Goal: Information Seeking & Learning: Learn about a topic

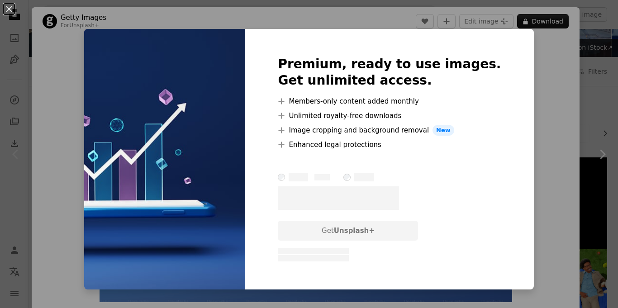
scroll to position [68, 0]
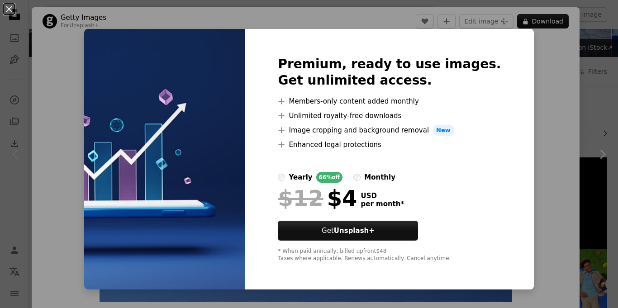
click at [550, 109] on div "An X shape Premium, ready to use images. Get unlimited access. A plus sign Memb…" at bounding box center [309, 154] width 618 height 308
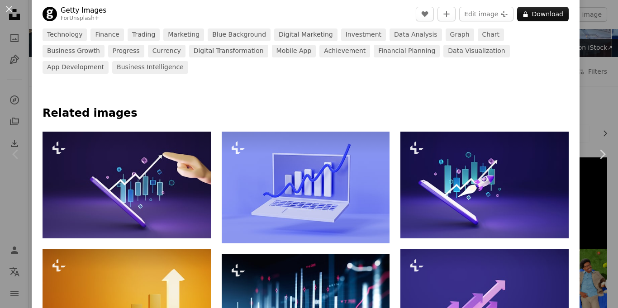
scroll to position [363, 0]
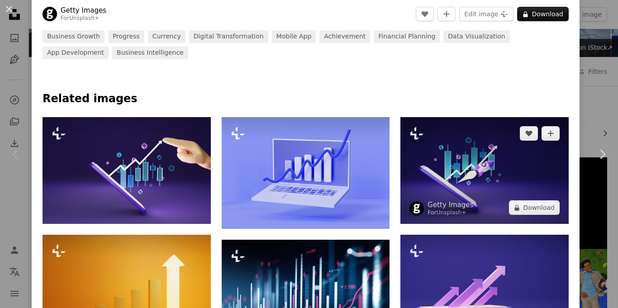
click at [493, 174] on img at bounding box center [484, 170] width 168 height 107
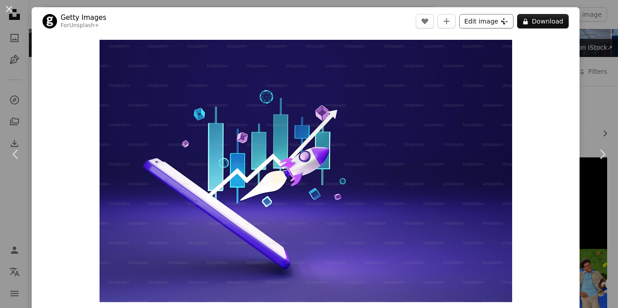
click at [491, 21] on button "Edit image Plus sign for Unsplash+" at bounding box center [486, 21] width 54 height 14
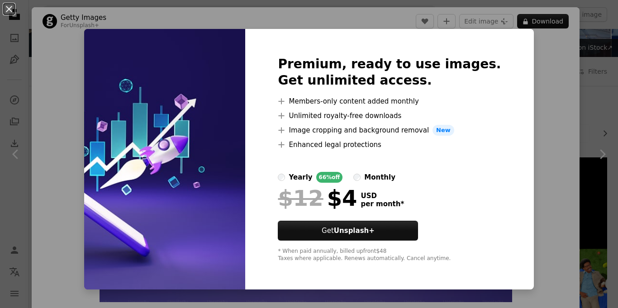
click at [557, 95] on div "An X shape Premium, ready to use images. Get unlimited access. A plus sign Memb…" at bounding box center [309, 154] width 618 height 308
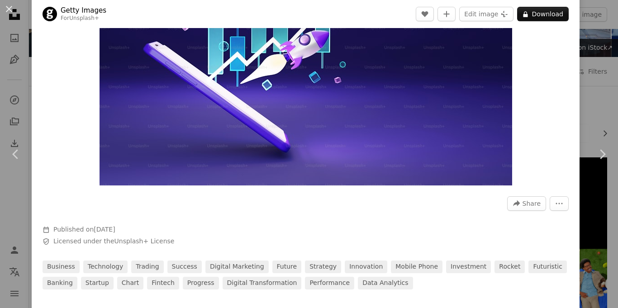
scroll to position [118, 0]
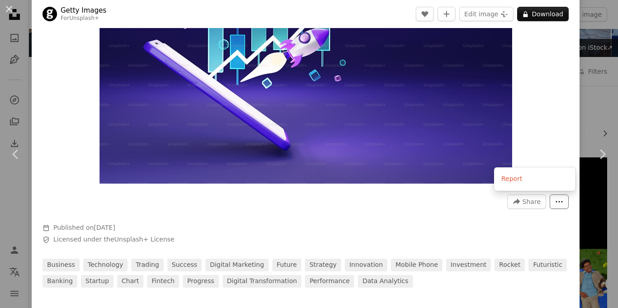
click at [563, 204] on icon "More Actions" at bounding box center [559, 202] width 8 height 8
click at [563, 202] on icon "More Actions" at bounding box center [559, 202] width 8 height 8
click at [348, 165] on dialog "An X shape Chevron left Chevron right Getty Images For Unsplash+ A heart A plus…" at bounding box center [309, 154] width 618 height 308
click at [349, 156] on img "Zoom in on this image" at bounding box center [305, 52] width 412 height 262
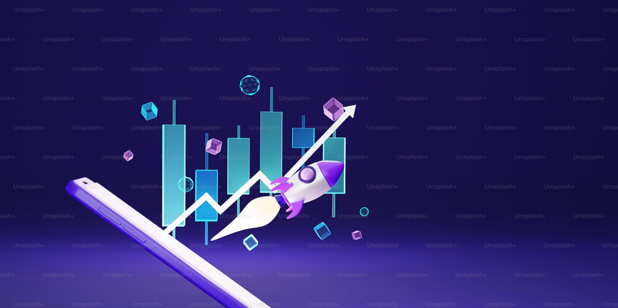
scroll to position [43, 0]
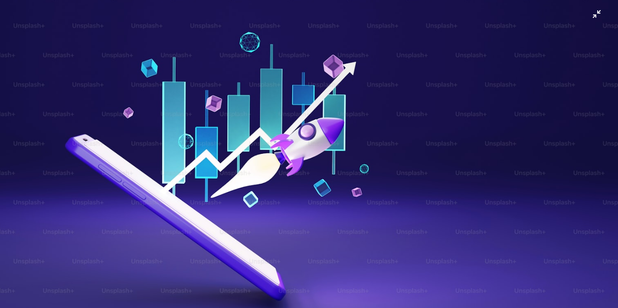
click at [358, 118] on img "Zoom out on this image" at bounding box center [309, 153] width 618 height 393
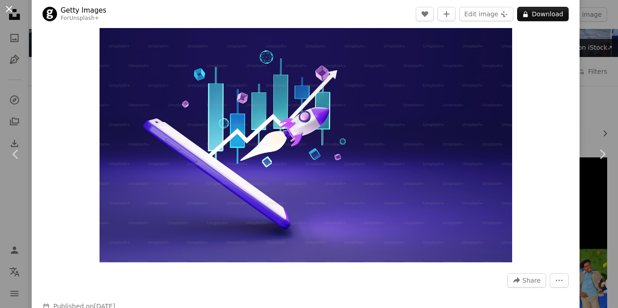
click at [11, 9] on button "An X shape" at bounding box center [9, 9] width 11 height 11
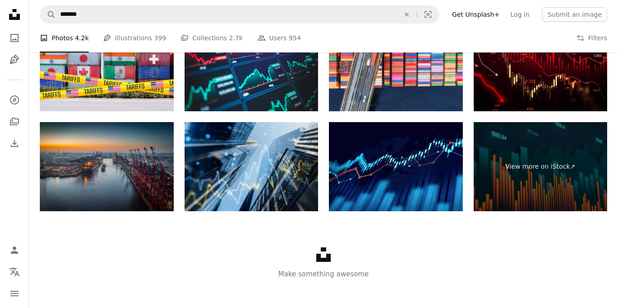
scroll to position [1460, 0]
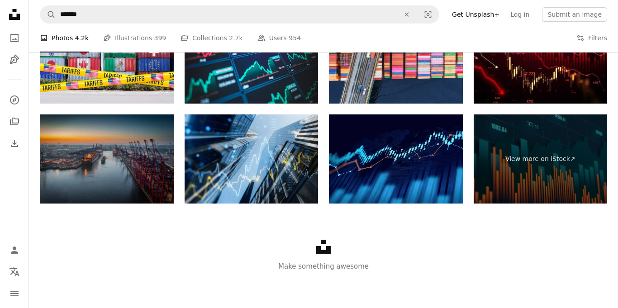
click at [105, 165] on img at bounding box center [107, 158] width 134 height 89
